Goal: Navigation & Orientation: Find specific page/section

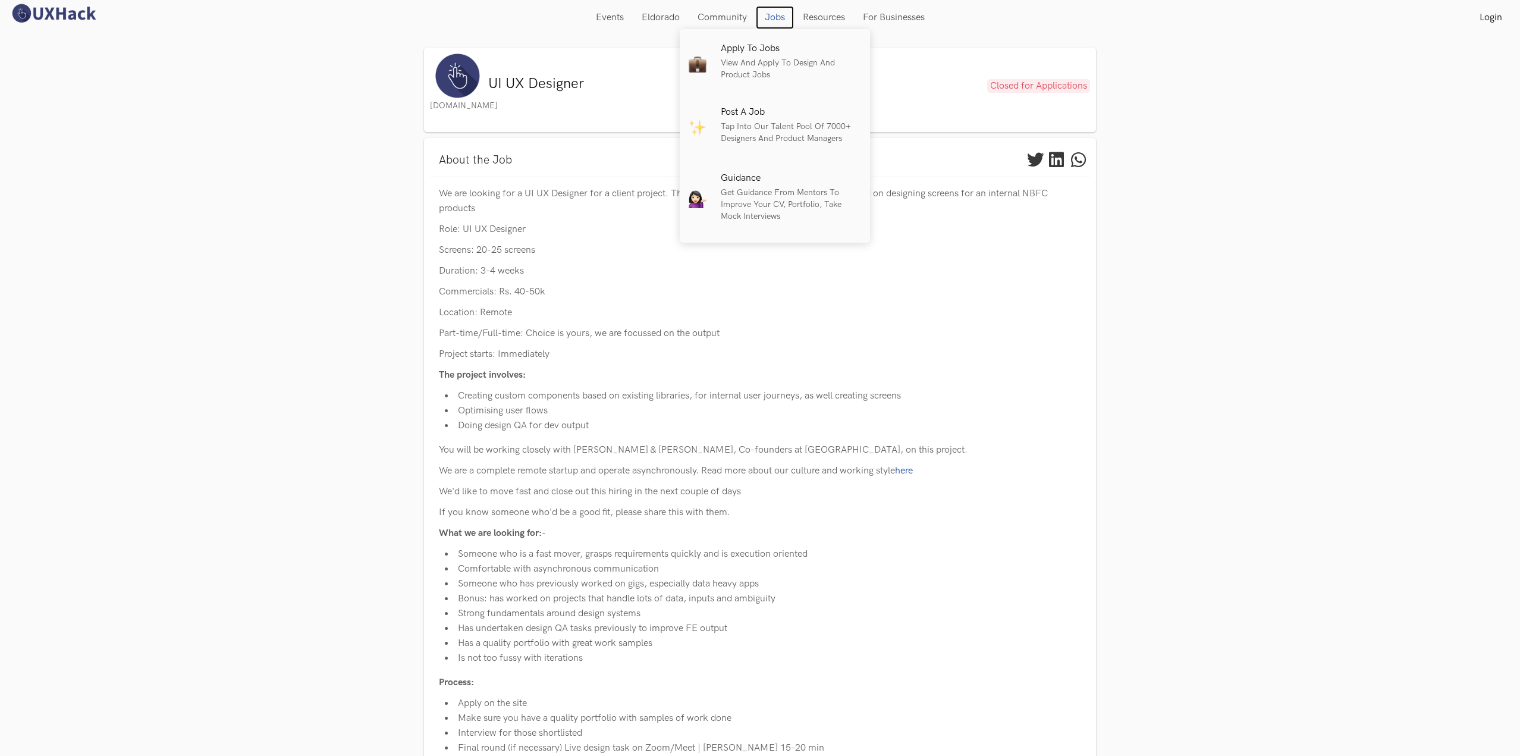
click at [763, 17] on link "Jobs" at bounding box center [775, 17] width 38 height 23
click at [763, 57] on p "View and apply to design and product jobs" at bounding box center [791, 69] width 140 height 24
